Goal: Task Accomplishment & Management: Complete application form

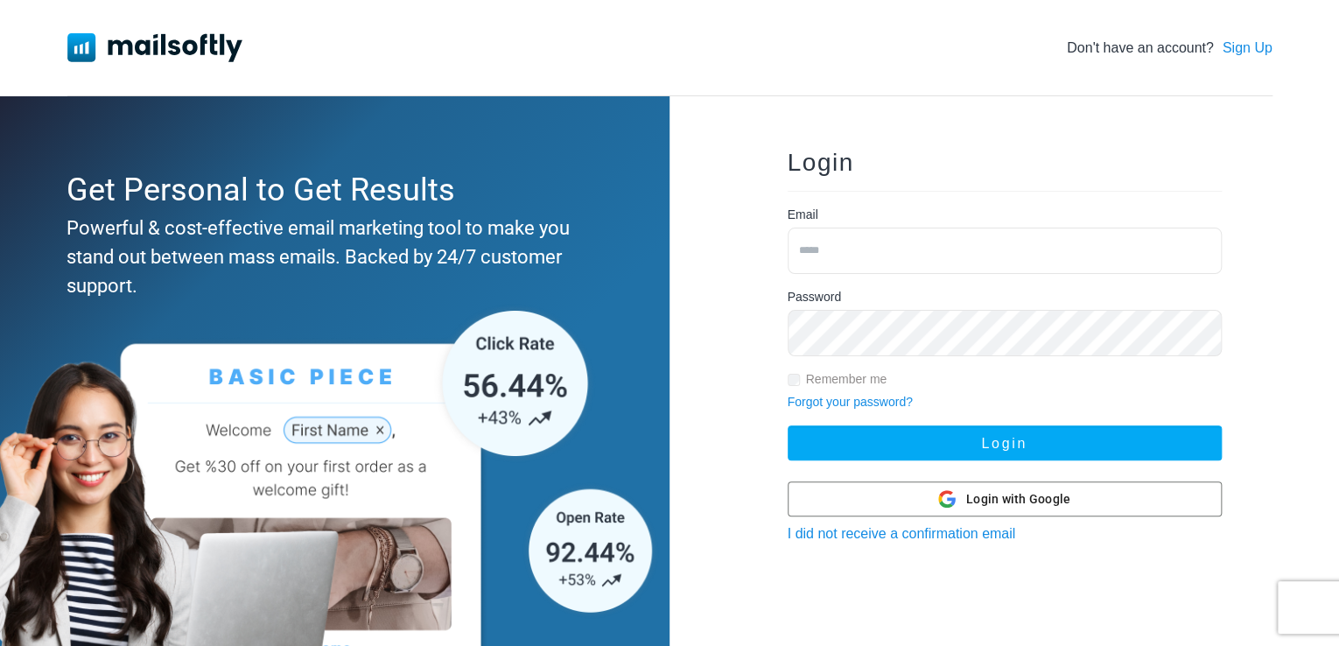
drag, startPoint x: 953, startPoint y: 233, endPoint x: 942, endPoint y: 237, distance: 11.4
click at [943, 236] on input "email" at bounding box center [1004, 250] width 434 height 46
click at [937, 240] on input "email" at bounding box center [1004, 250] width 434 height 46
click at [937, 248] on input "email" at bounding box center [1004, 250] width 434 height 46
type input "**********"
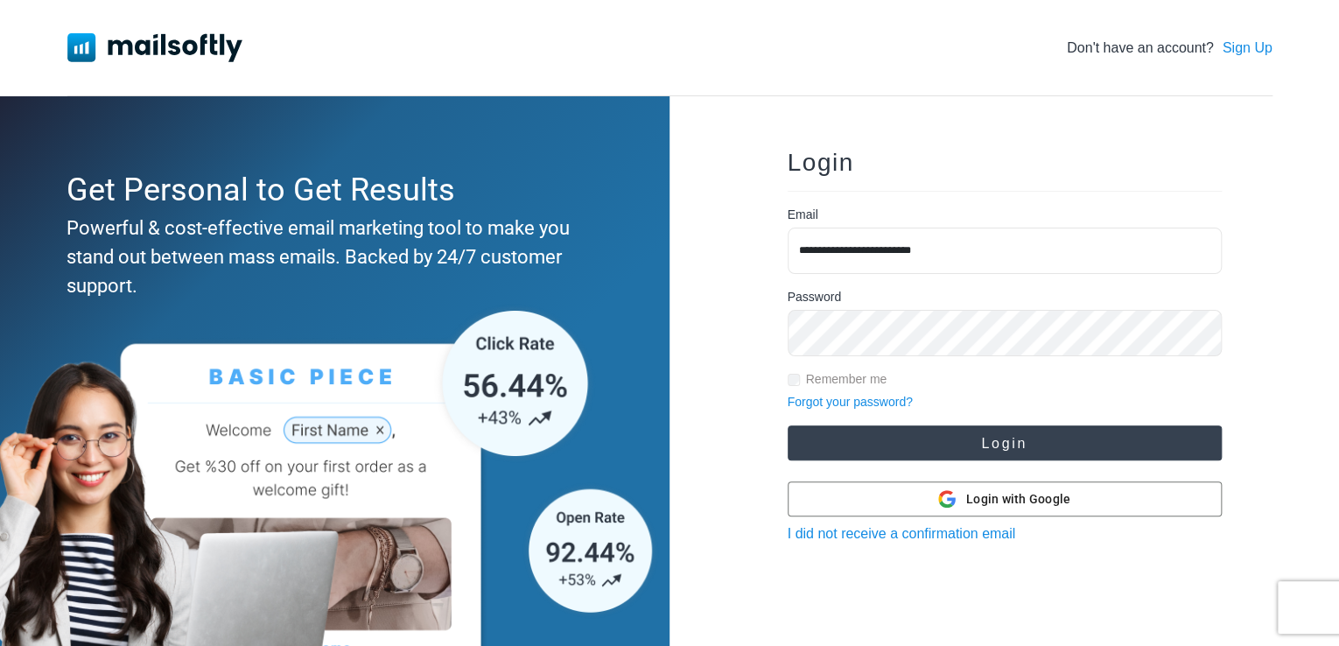
click at [925, 446] on button "Login" at bounding box center [1004, 442] width 434 height 35
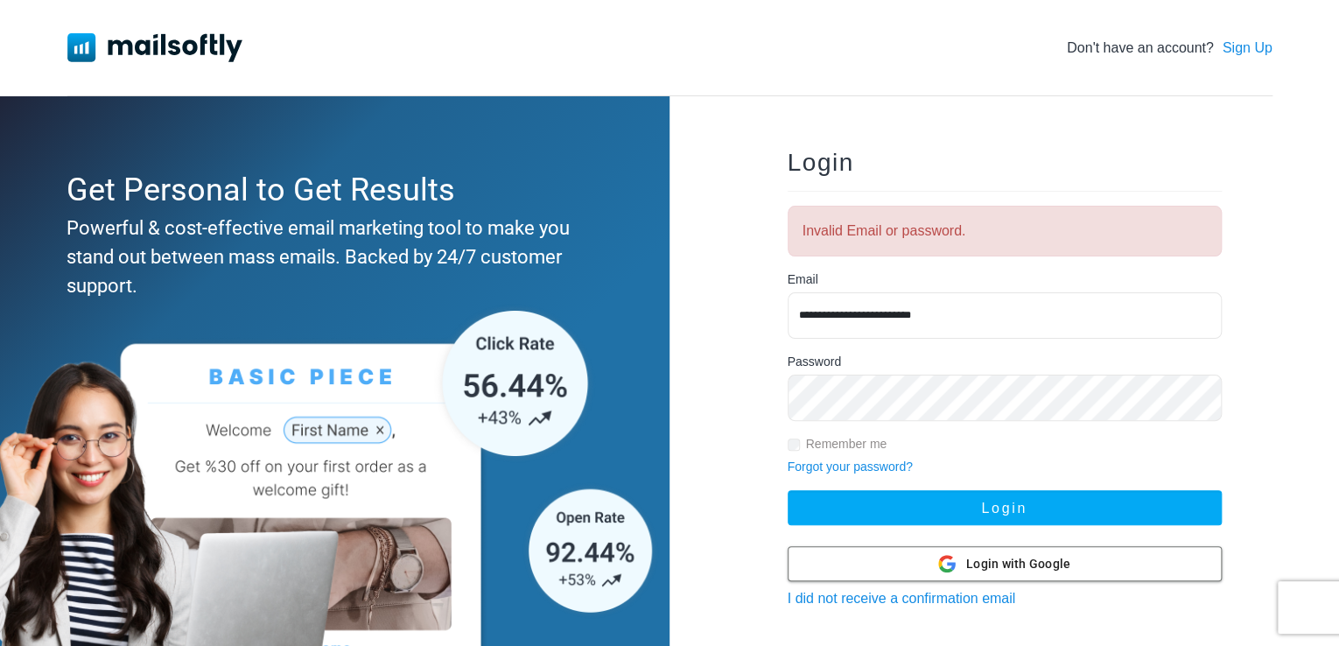
click at [963, 563] on div "Login with Google Login with Google" at bounding box center [1004, 563] width 132 height 33
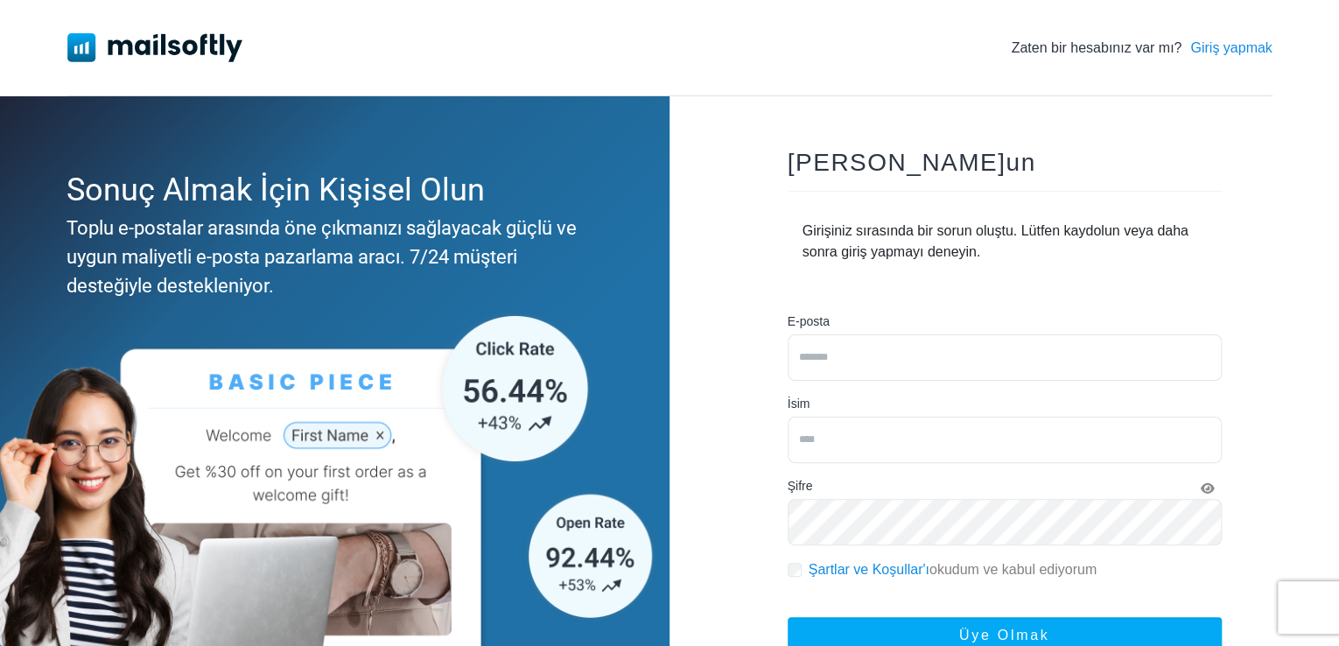
scroll to position [170, 0]
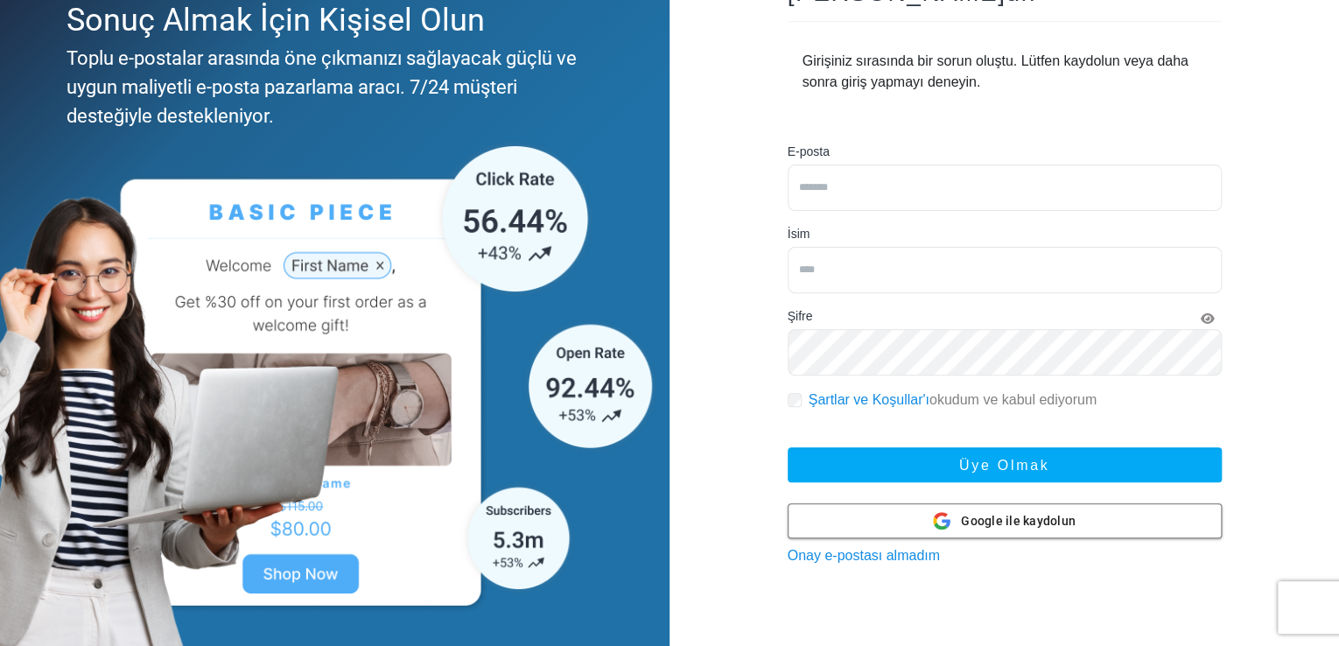
click at [936, 517] on icon at bounding box center [941, 520] width 17 height 17
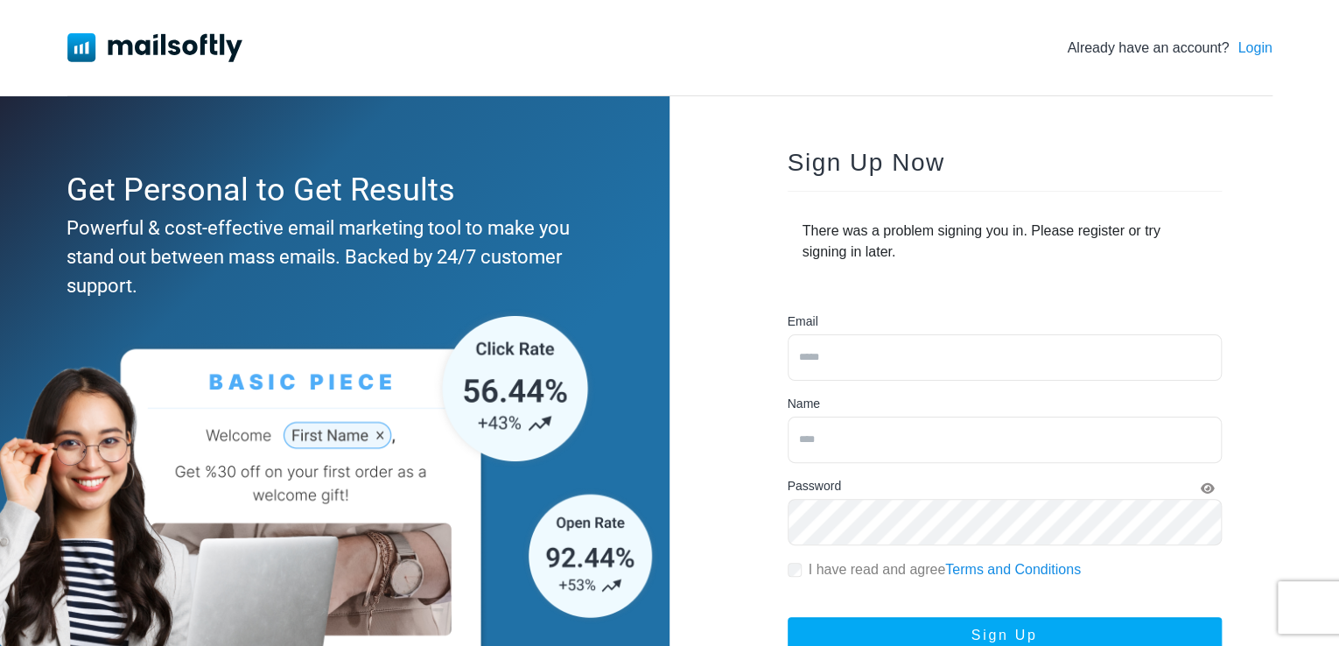
click at [906, 356] on input "email" at bounding box center [1004, 357] width 434 height 46
type input "**********"
click at [829, 449] on input "text" at bounding box center [1004, 439] width 434 height 46
type input "****"
click at [1207, 483] on icon "Show Password" at bounding box center [1207, 488] width 14 height 12
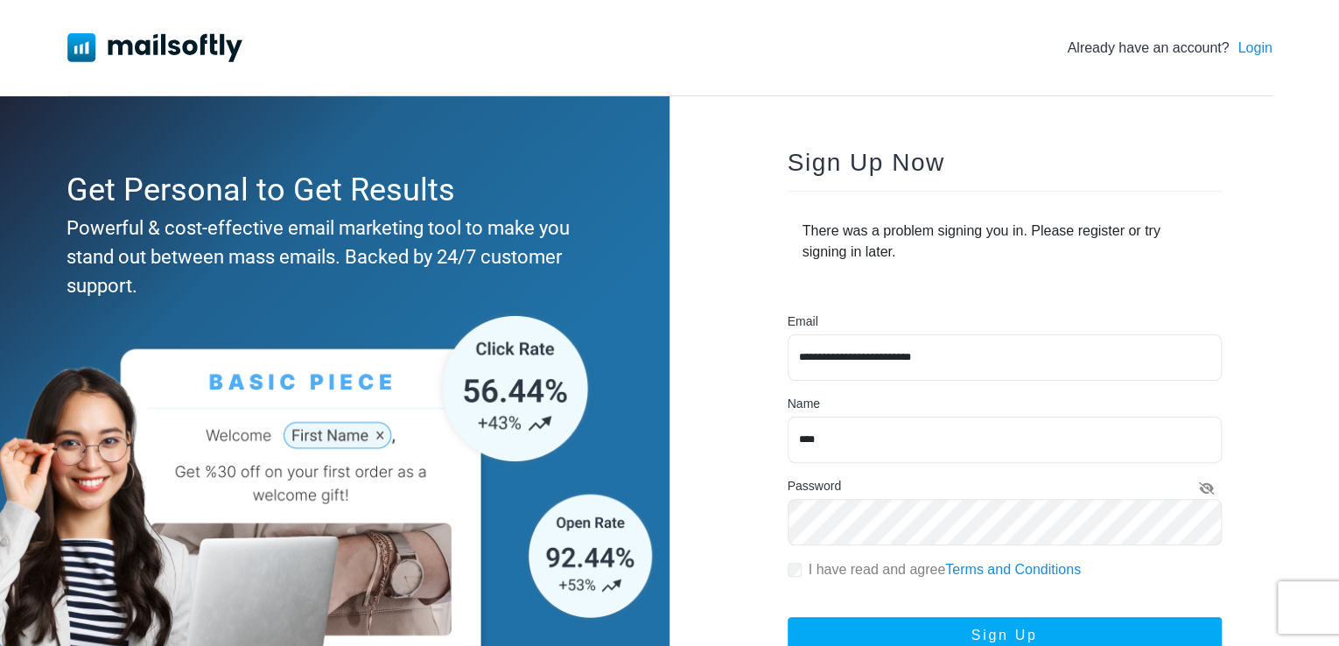
scroll to position [87, 0]
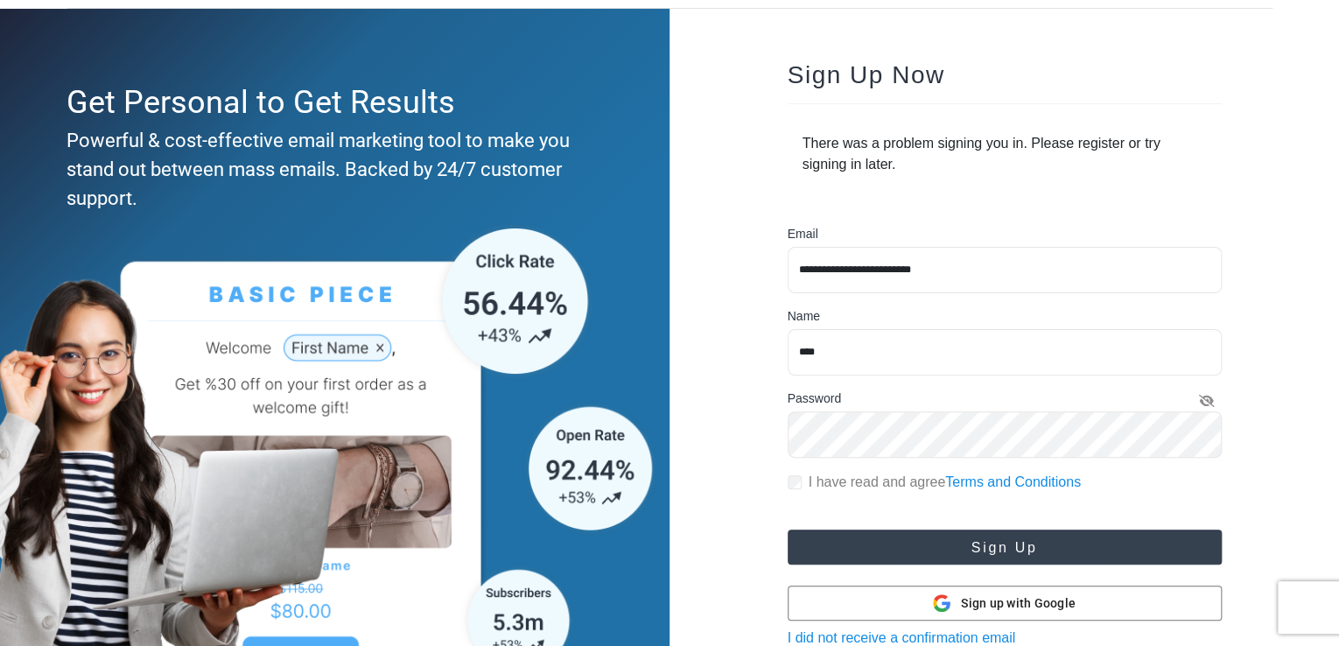
click at [901, 548] on button "Sign Up" at bounding box center [1004, 546] width 434 height 35
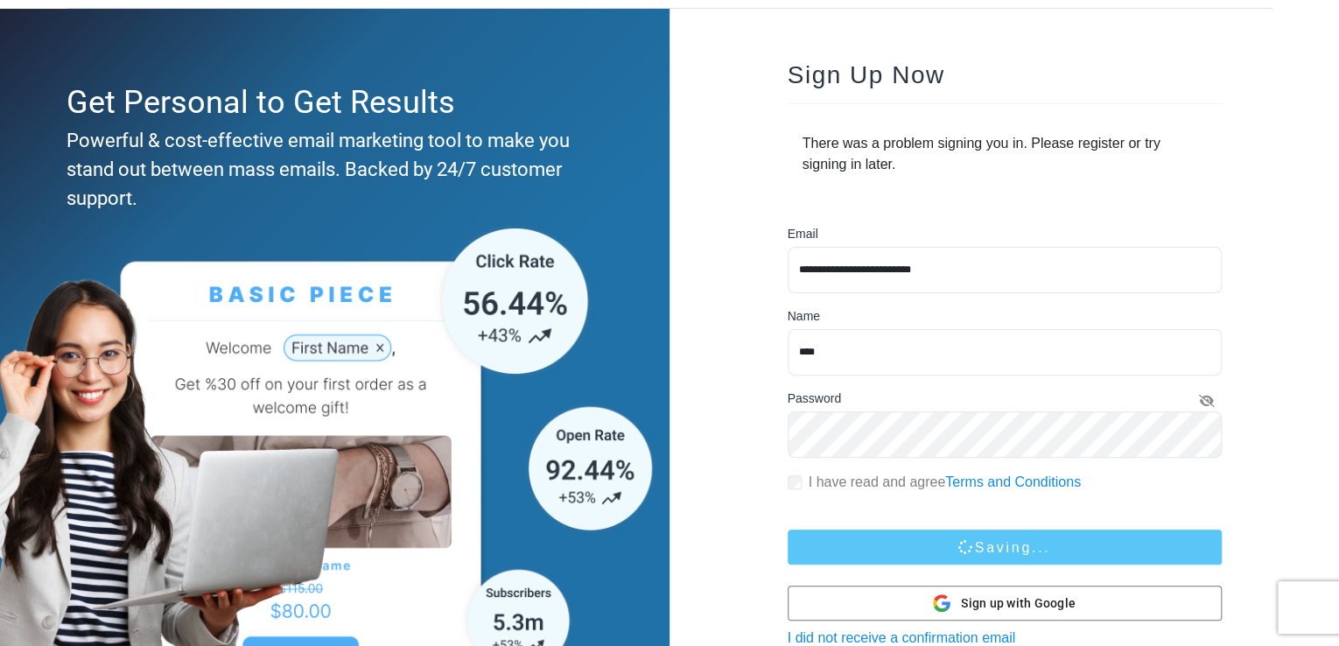
scroll to position [170, 0]
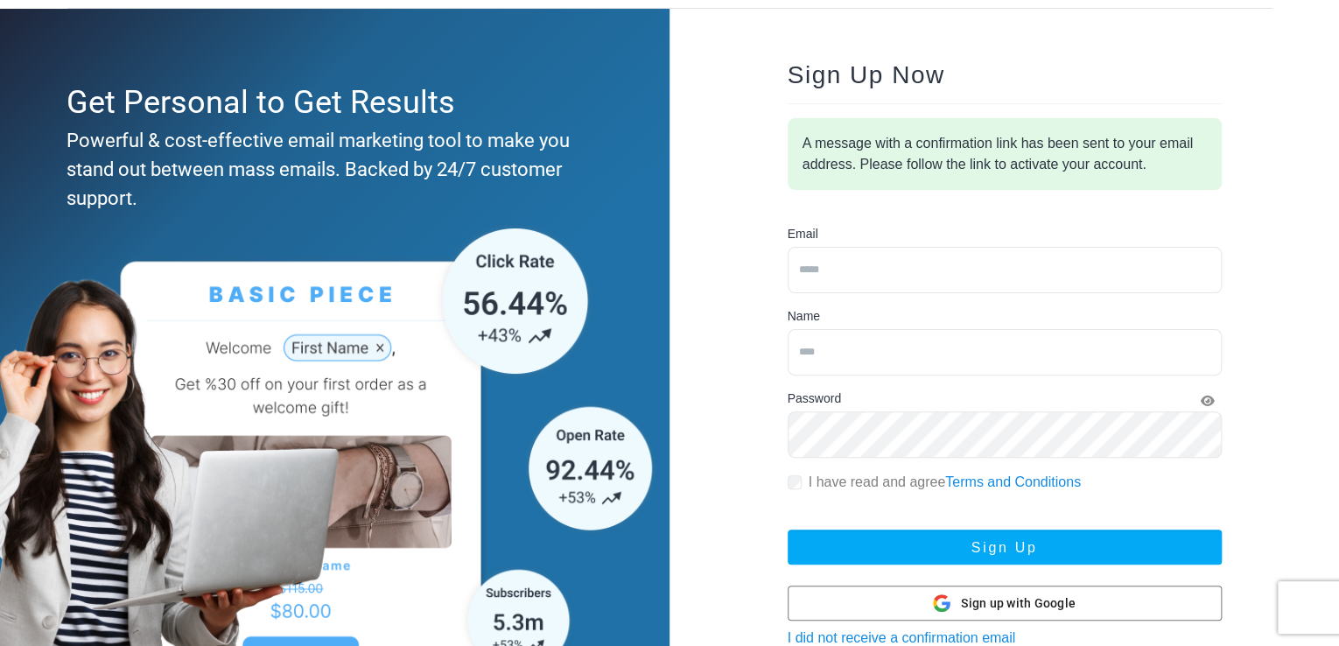
scroll to position [170, 0]
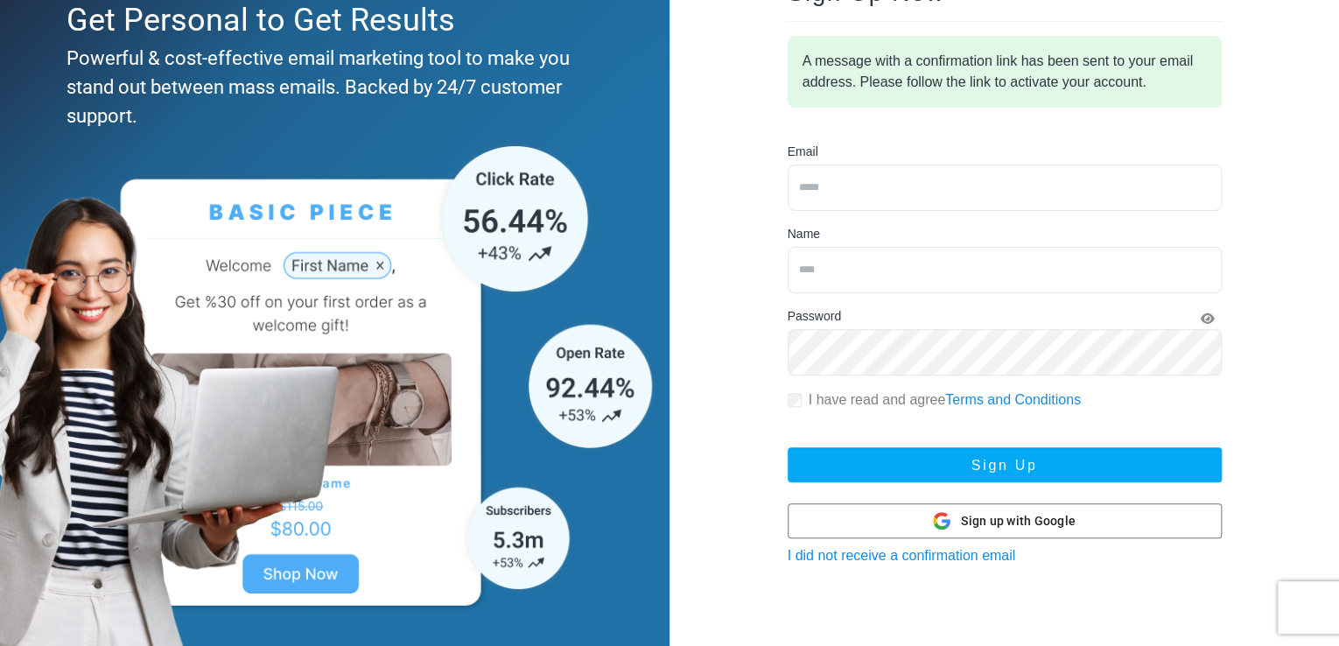
click at [854, 563] on div "Sign Up Now A message with a confirmation link has been sent to your email addr…" at bounding box center [1004, 273] width 490 height 641
click at [869, 563] on div "Sign Up Now A message with a confirmation link has been sent to your email addr…" at bounding box center [1004, 273] width 490 height 641
drag, startPoint x: 877, startPoint y: 558, endPoint x: 892, endPoint y: 556, distance: 16.0
click at [878, 558] on link "I did not receive a confirmation email" at bounding box center [901, 555] width 228 height 15
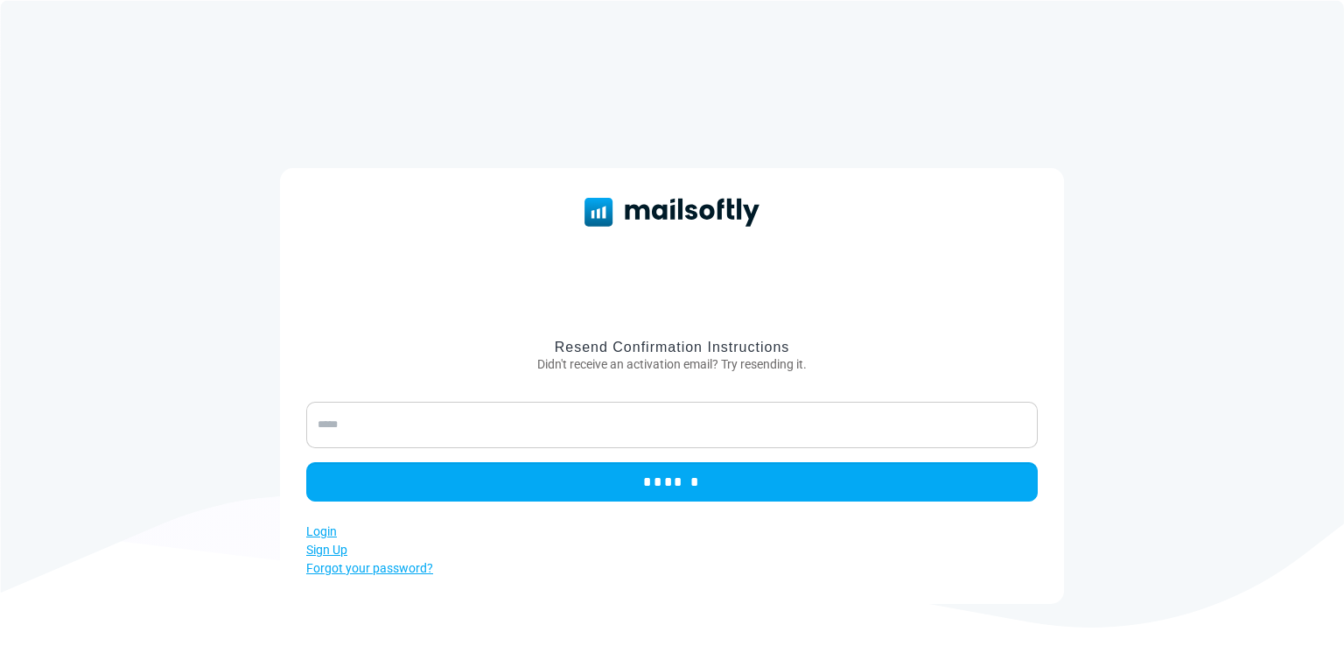
drag, startPoint x: 511, startPoint y: 430, endPoint x: 475, endPoint y: 430, distance: 35.9
click at [475, 430] on input "email" at bounding box center [671, 425] width 731 height 46
type input "**********"
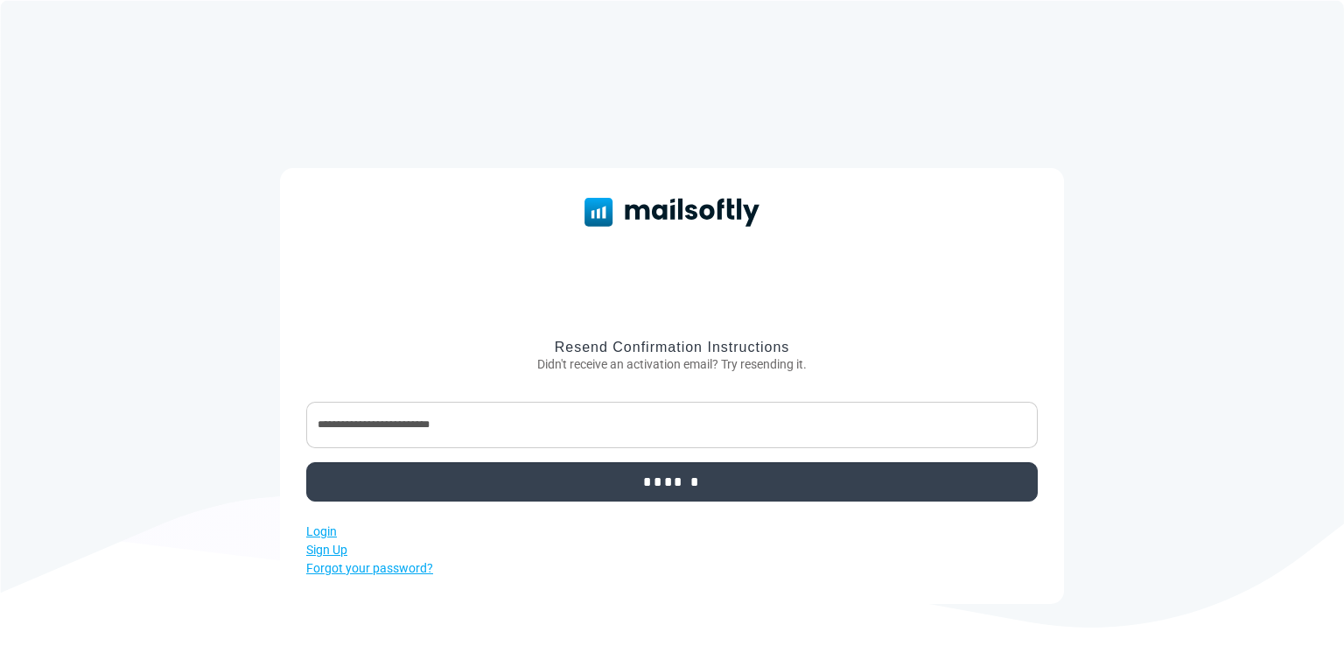
click at [511, 485] on input "******" at bounding box center [671, 481] width 731 height 39
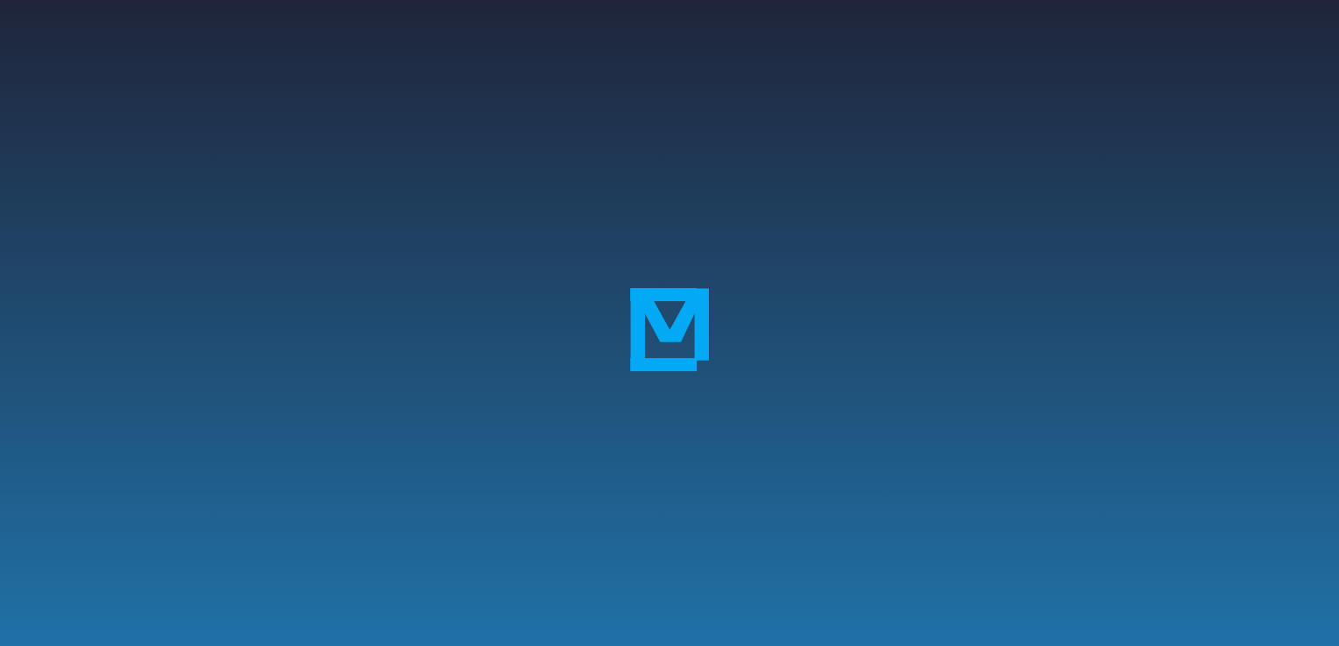
scroll to position [318, 0]
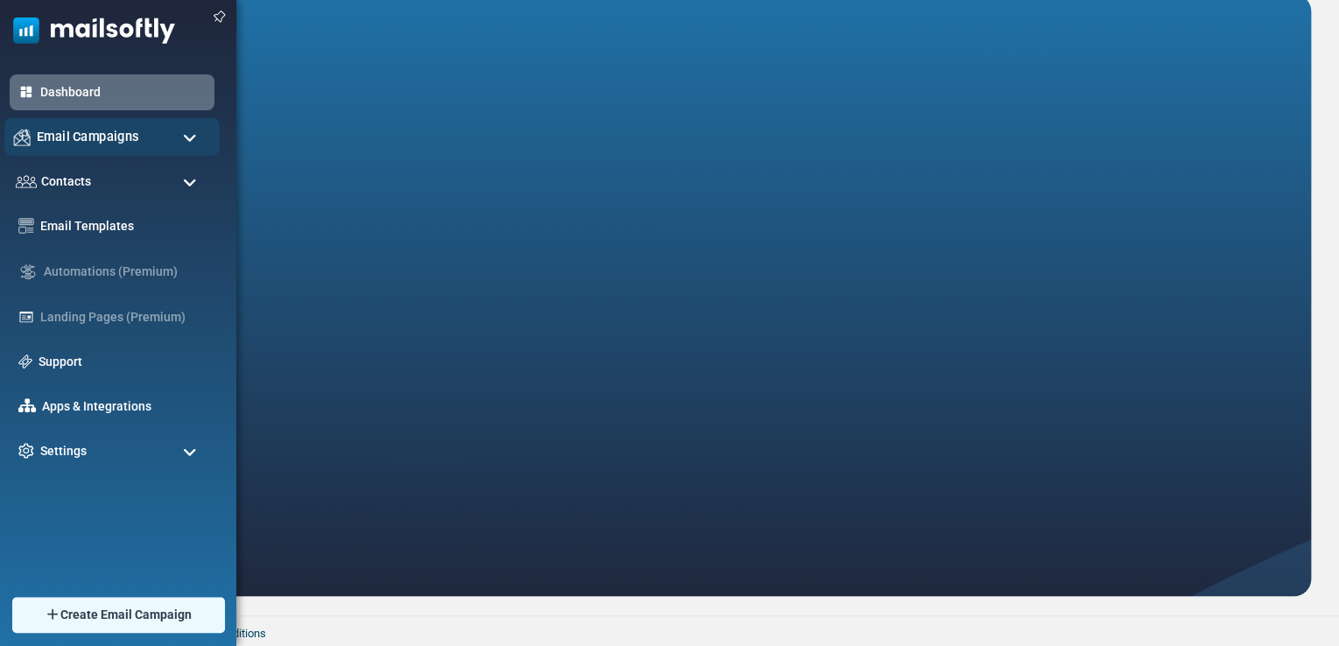
click at [45, 125] on div "Email Campaigns" at bounding box center [111, 137] width 215 height 38
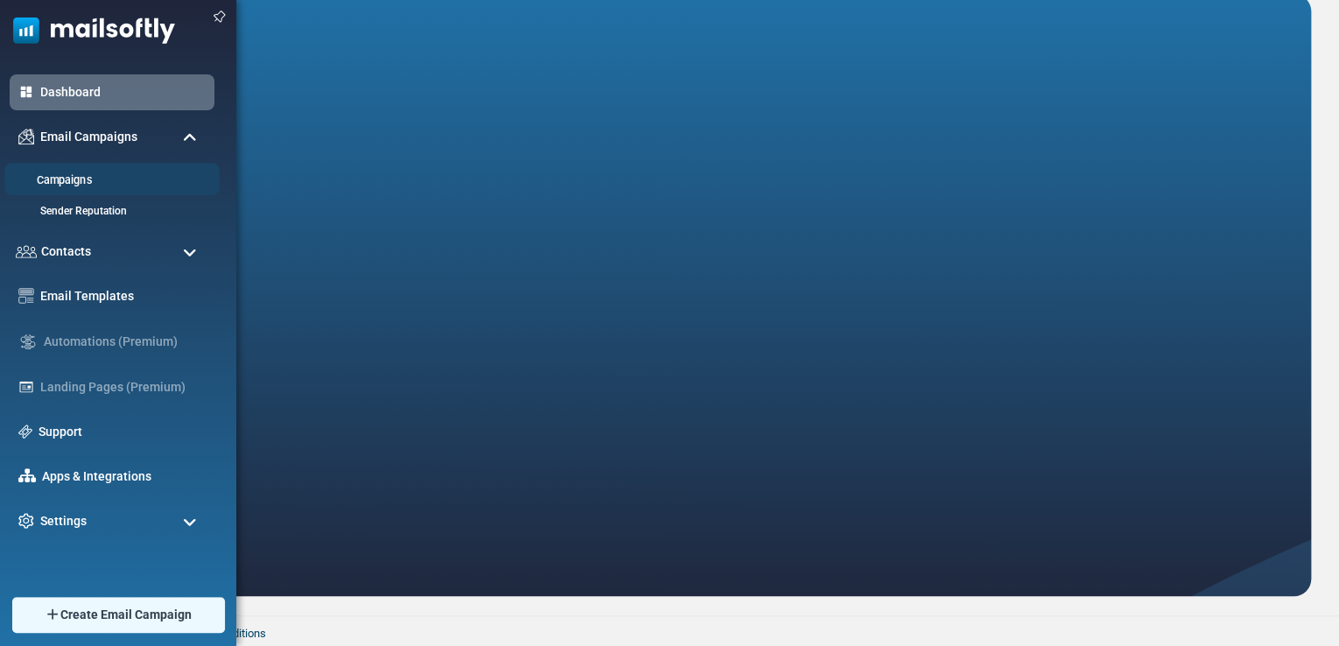
click at [73, 172] on link "Campaigns" at bounding box center [109, 180] width 210 height 17
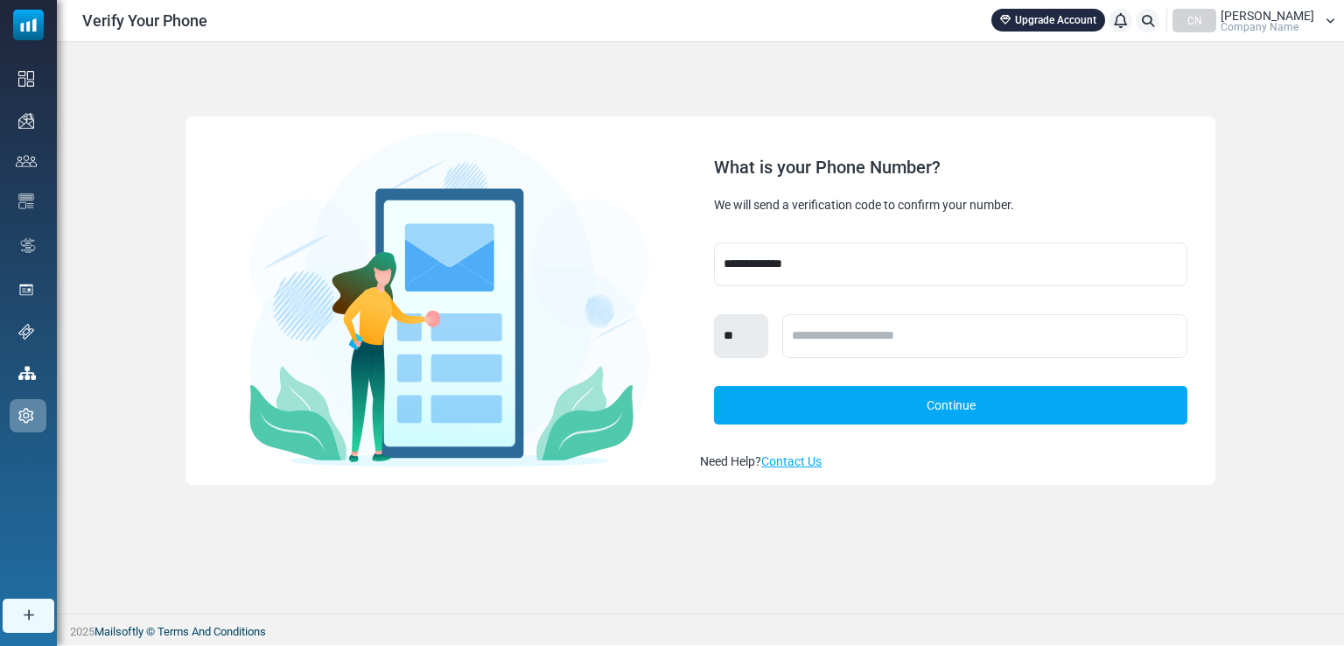
drag, startPoint x: 463, startPoint y: 80, endPoint x: 483, endPoint y: 72, distance: 21.6
